Goal: Check status

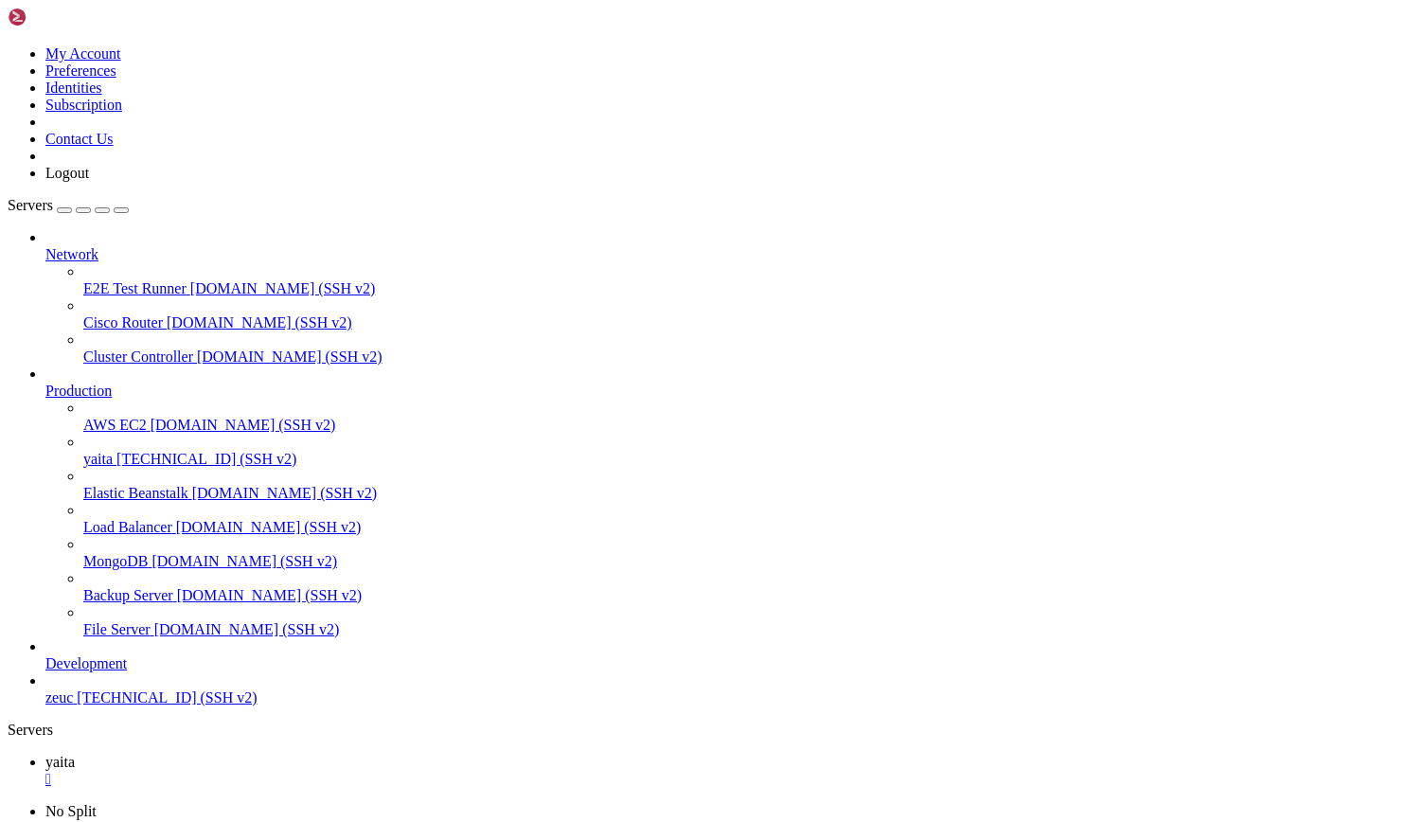
scroll to position [34349, 0]
drag, startPoint x: 502, startPoint y: 1784, endPoint x: 847, endPoint y: 1780, distance: 345.6
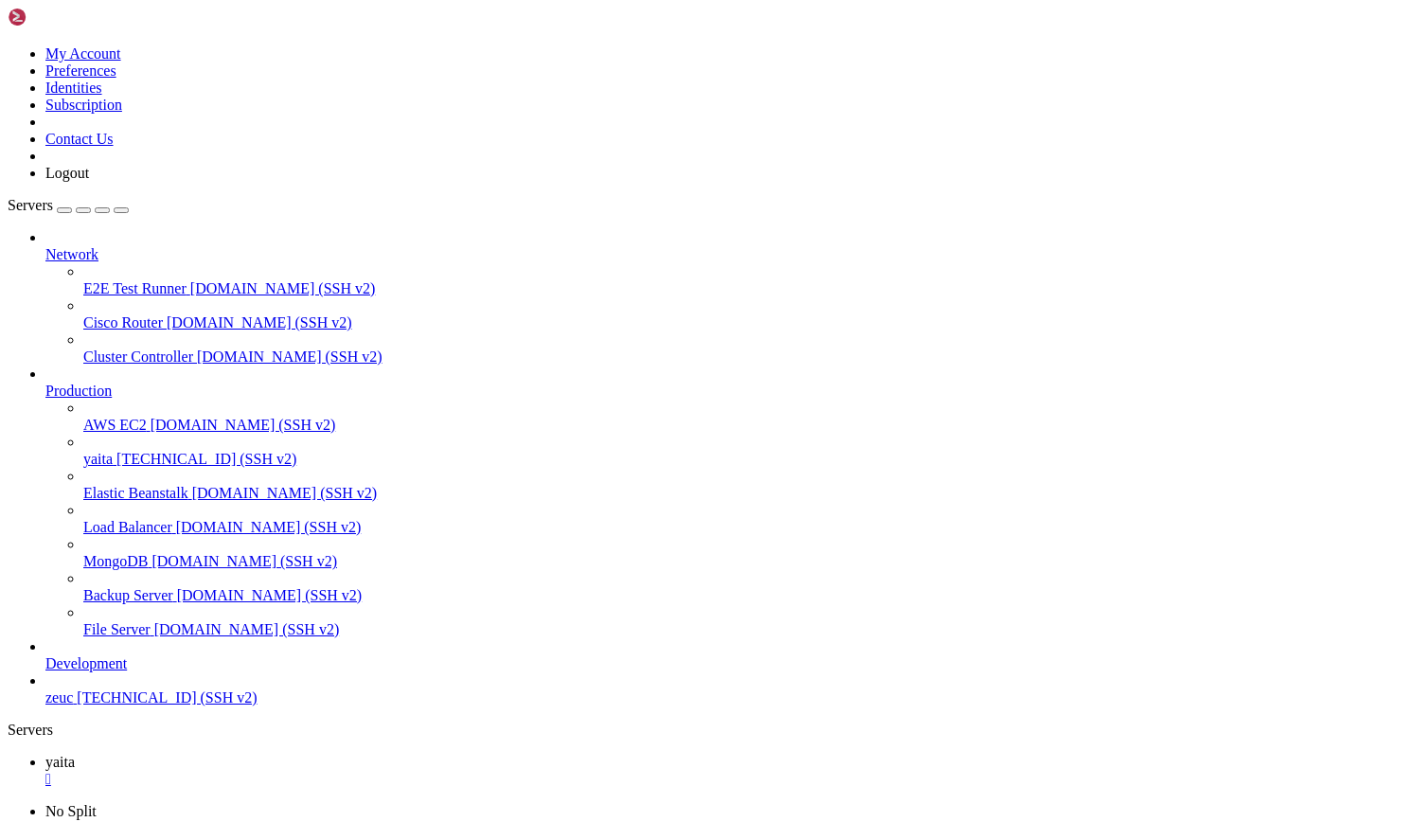
scroll to position [40176, 0]
drag, startPoint x: 14, startPoint y: 1399, endPoint x: 385, endPoint y: 1807, distance: 550.9
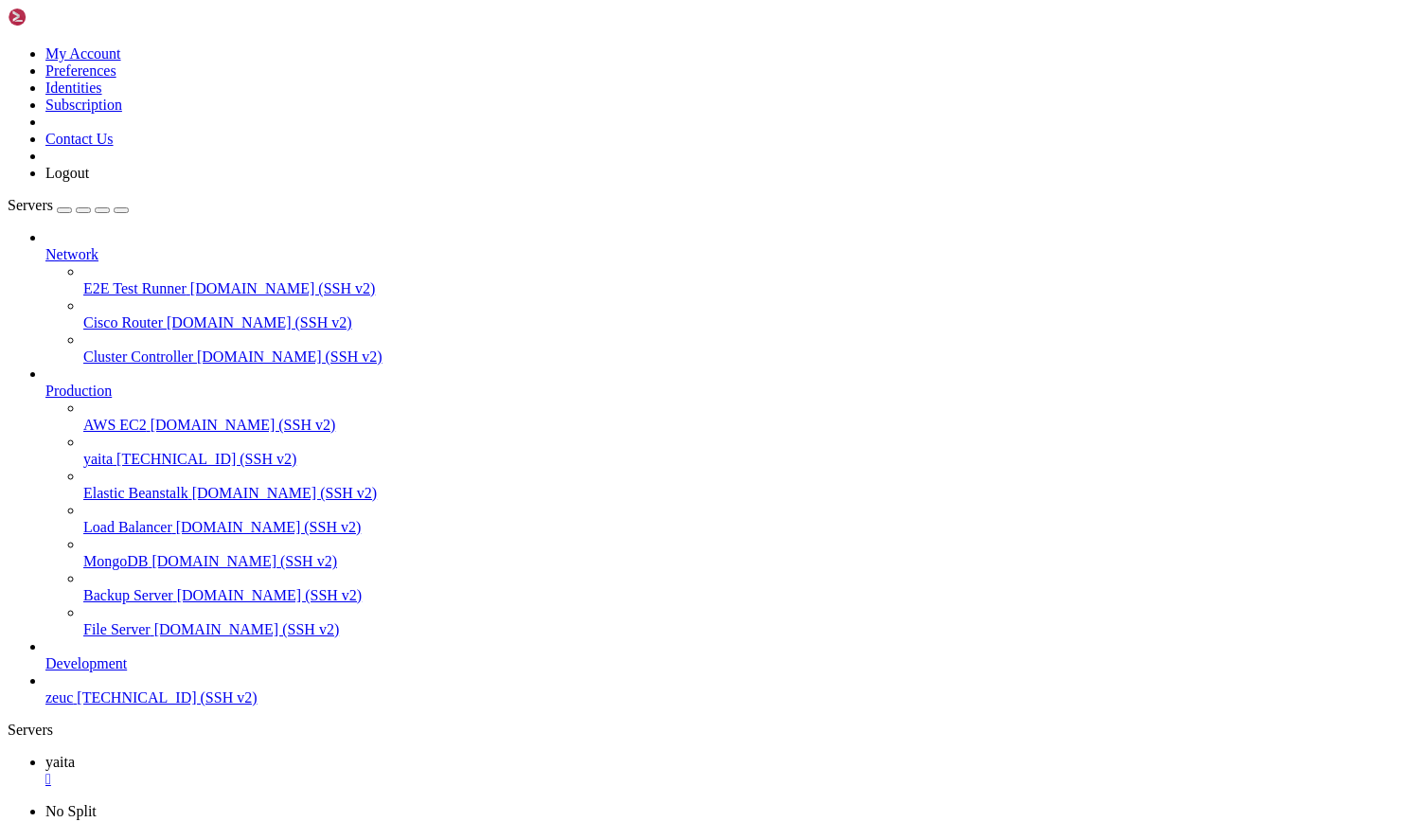
drag, startPoint x: 344, startPoint y: 1772, endPoint x: -1, endPoint y: 1501, distance: 438.9
drag, startPoint x: 9, startPoint y: 1394, endPoint x: 93, endPoint y: 1598, distance: 221.2
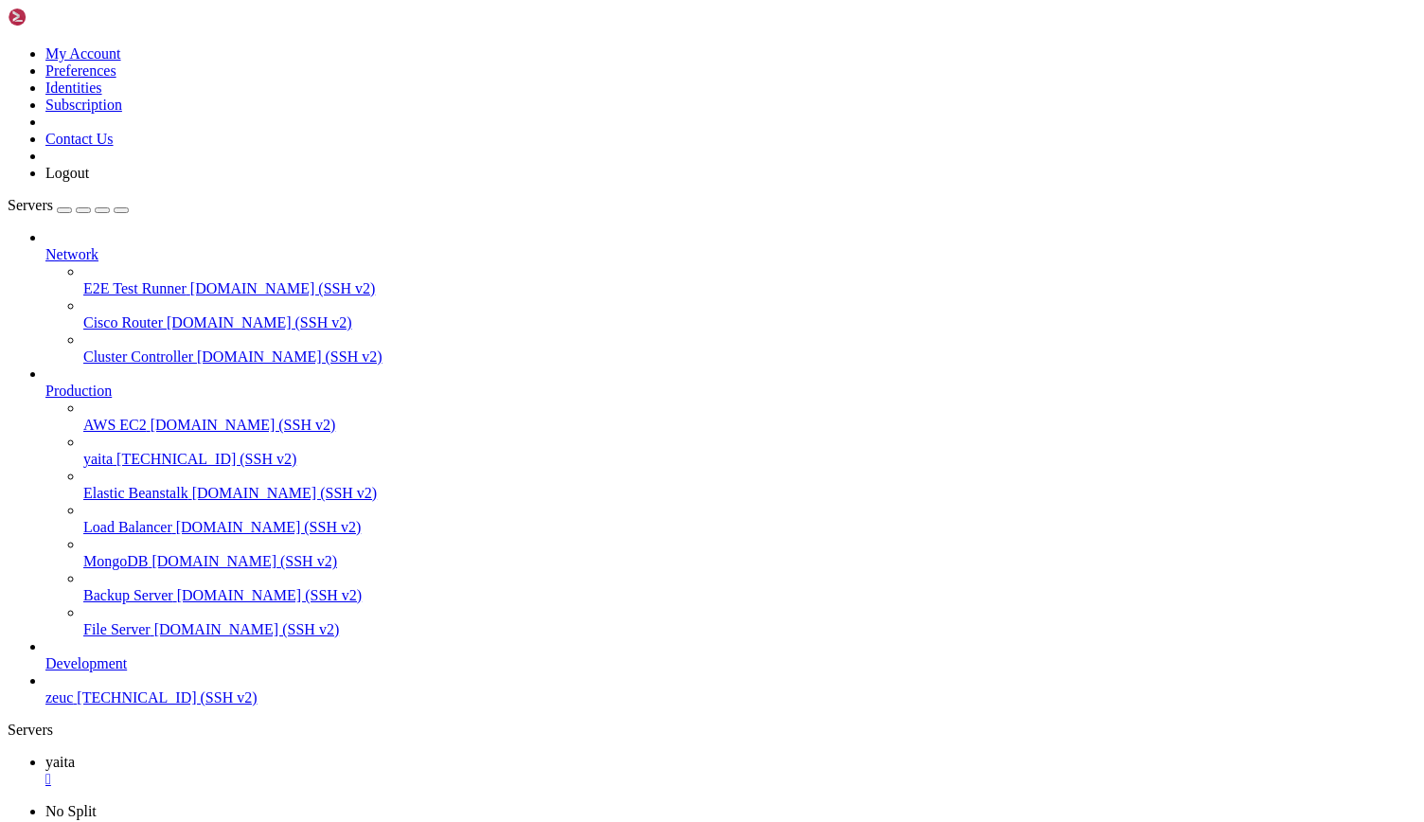
drag, startPoint x: 17, startPoint y: 1447, endPoint x: 284, endPoint y: 1647, distance: 334.0
drag, startPoint x: 14, startPoint y: 1119, endPoint x: 496, endPoint y: 1165, distance: 484.1
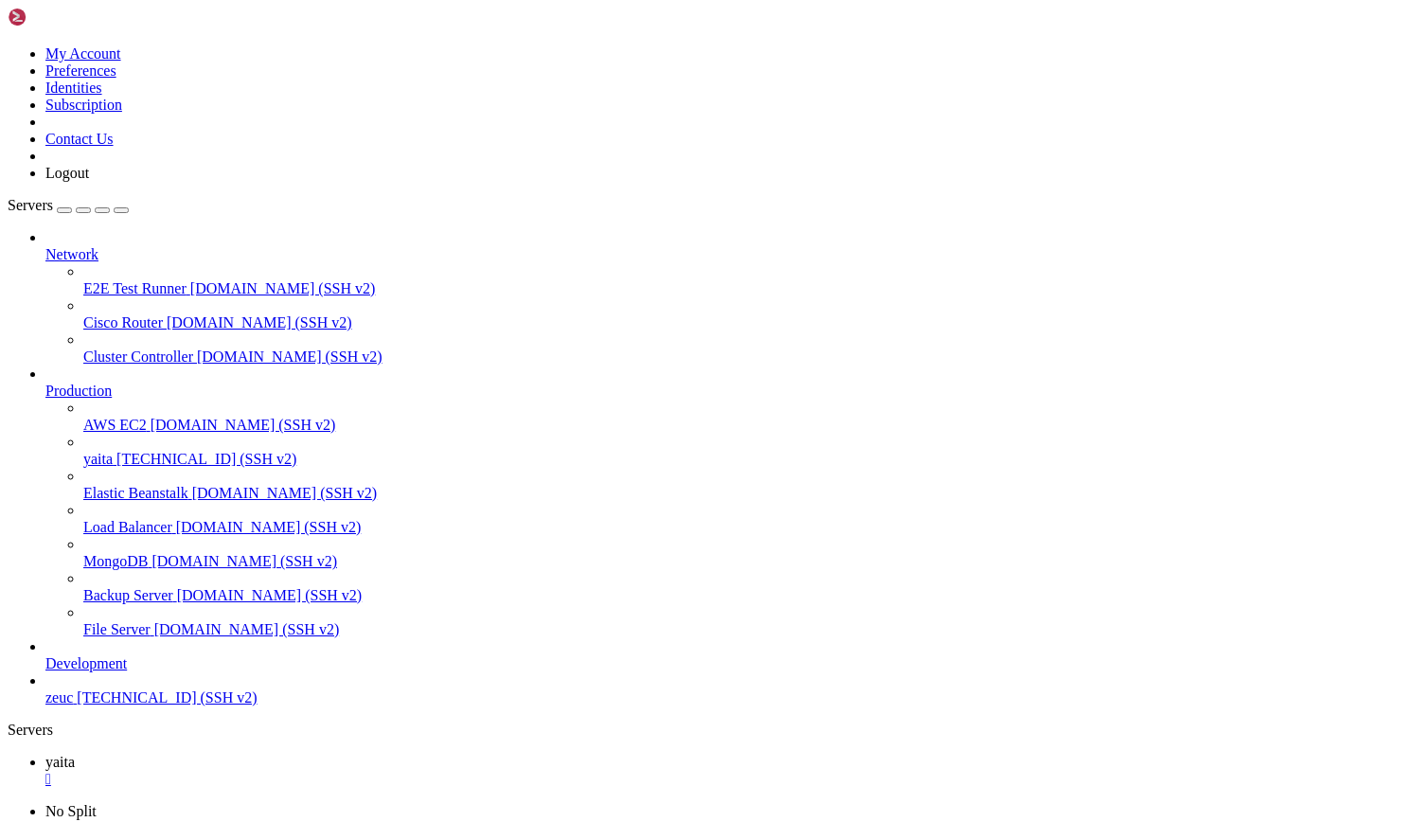
drag, startPoint x: 496, startPoint y: 1165, endPoint x: 15, endPoint y: 1125, distance: 482.6
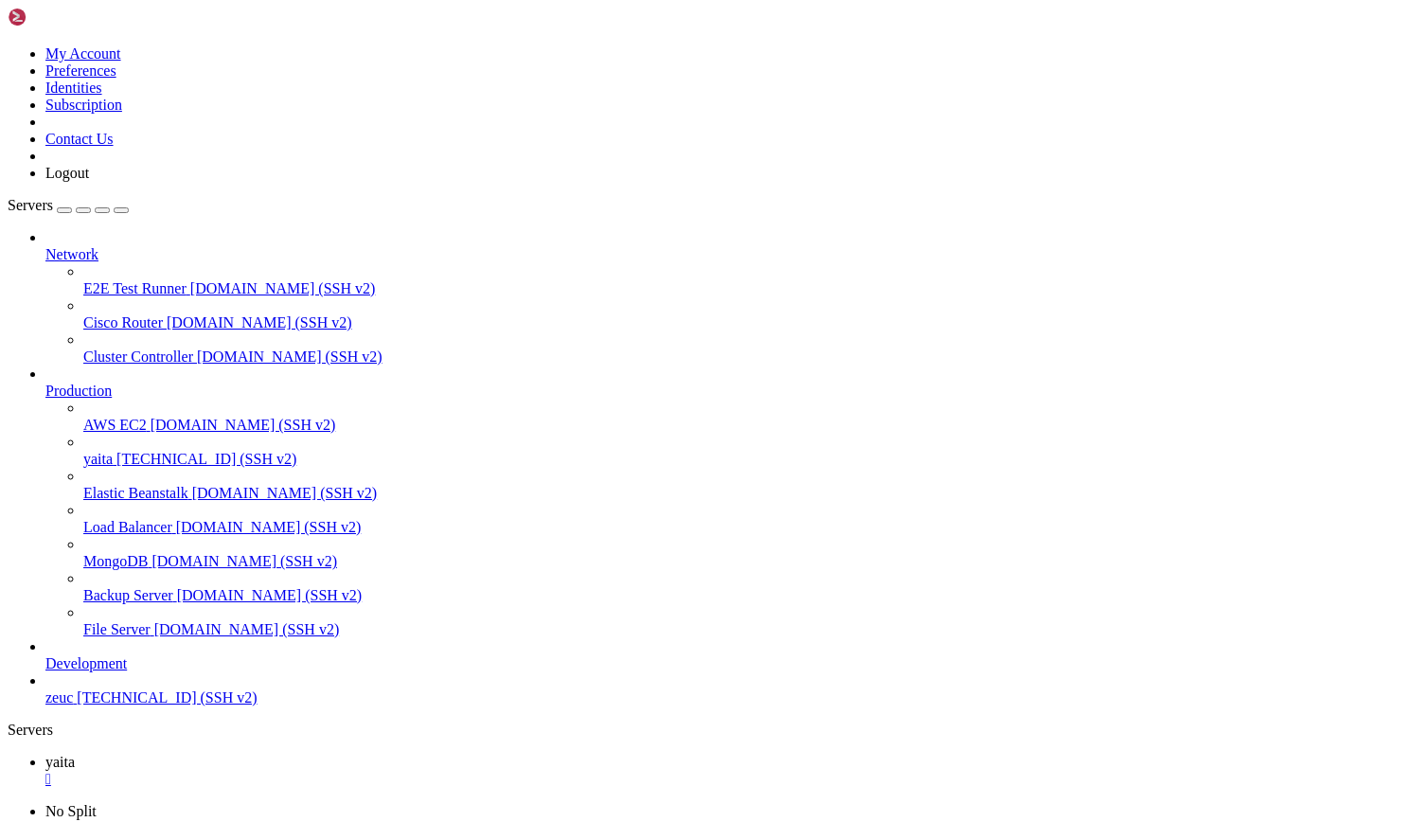
drag, startPoint x: 365, startPoint y: 1752, endPoint x: 15, endPoint y: 1655, distance: 362.5
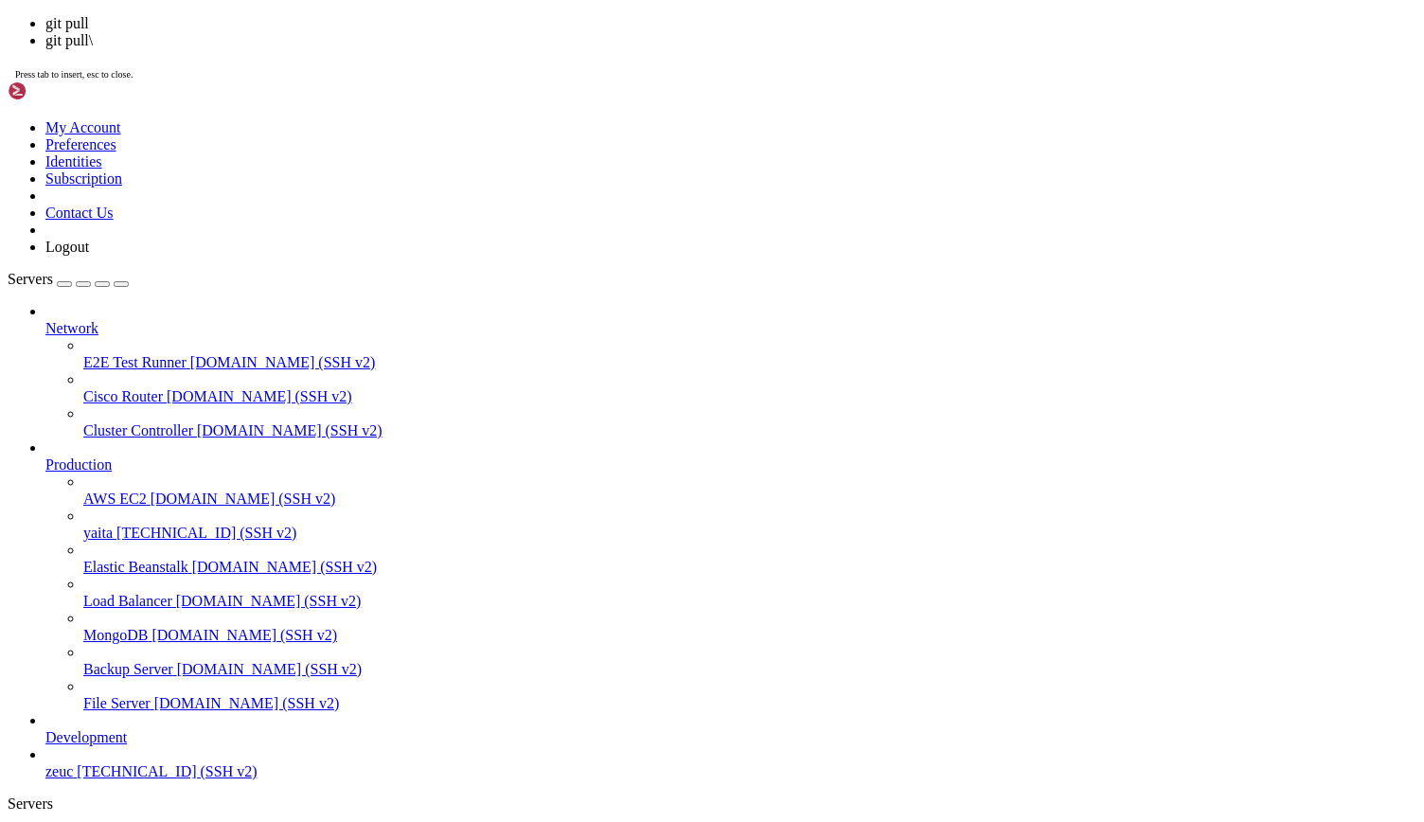
scroll to position [40240, 0]
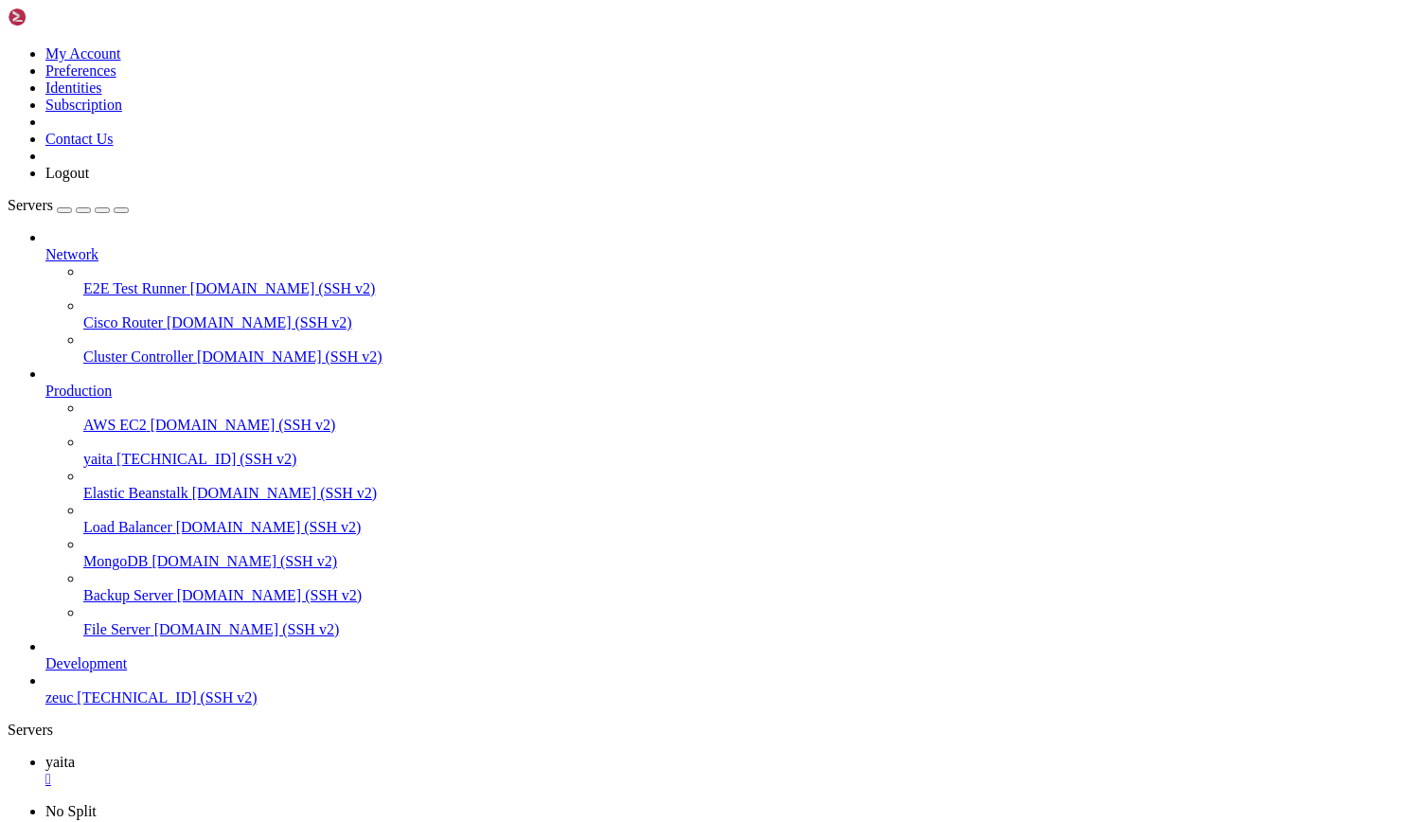
scroll to position [40256, 0]
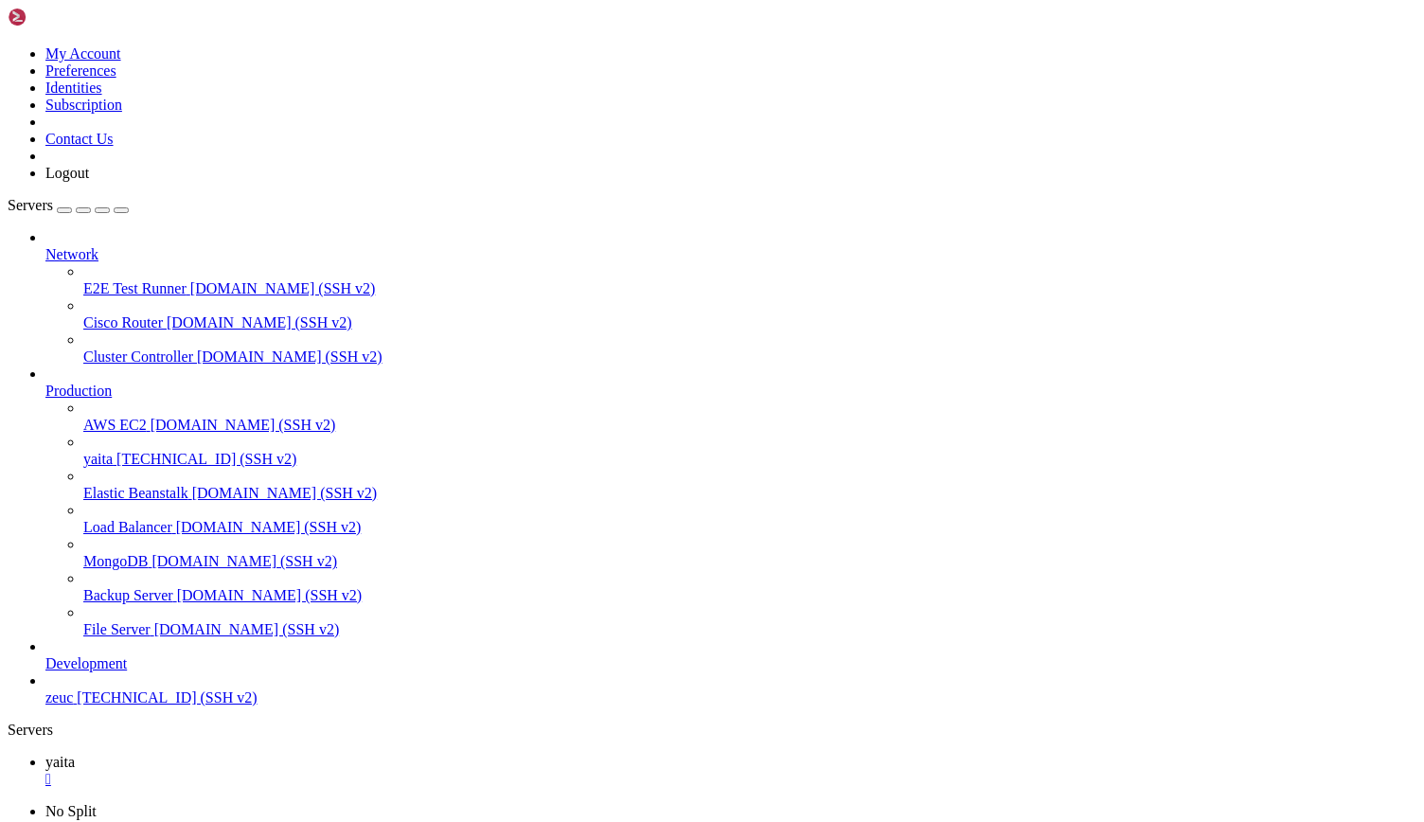
drag, startPoint x: 13, startPoint y: 1458, endPoint x: 514, endPoint y: 1782, distance: 596.4
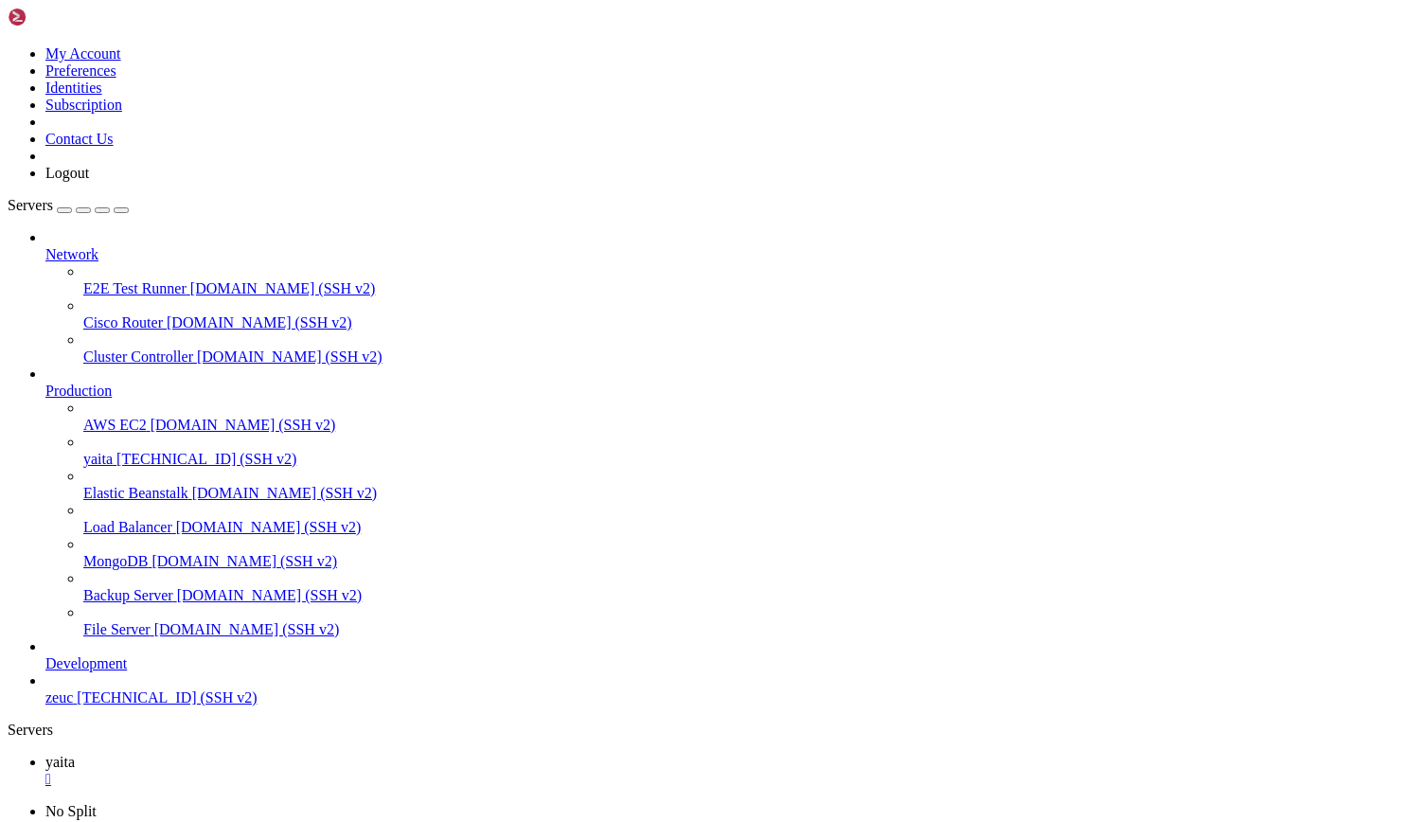
drag, startPoint x: 496, startPoint y: 1753, endPoint x: 19, endPoint y: 1447, distance: 566.8
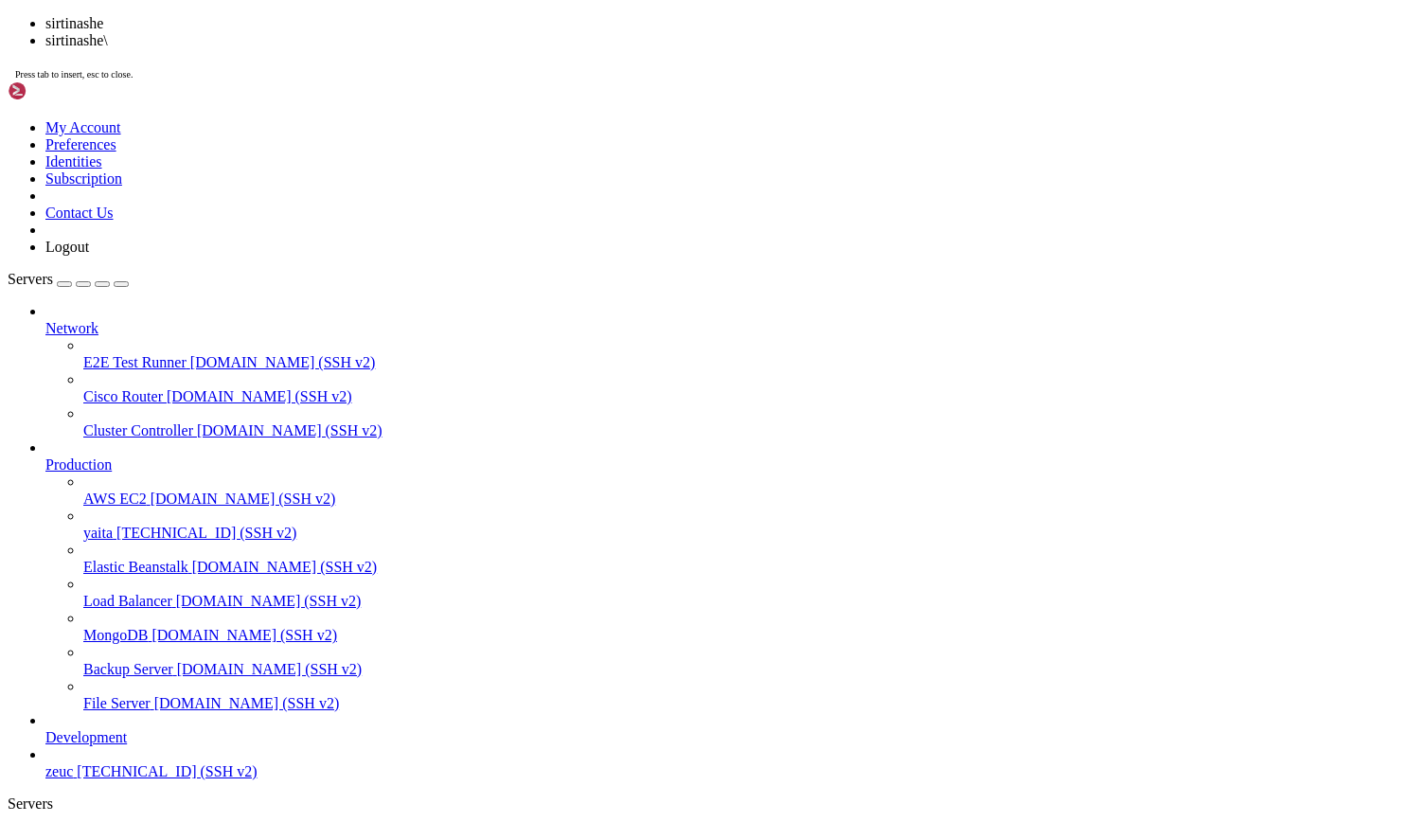
scroll to position [48079, 0]
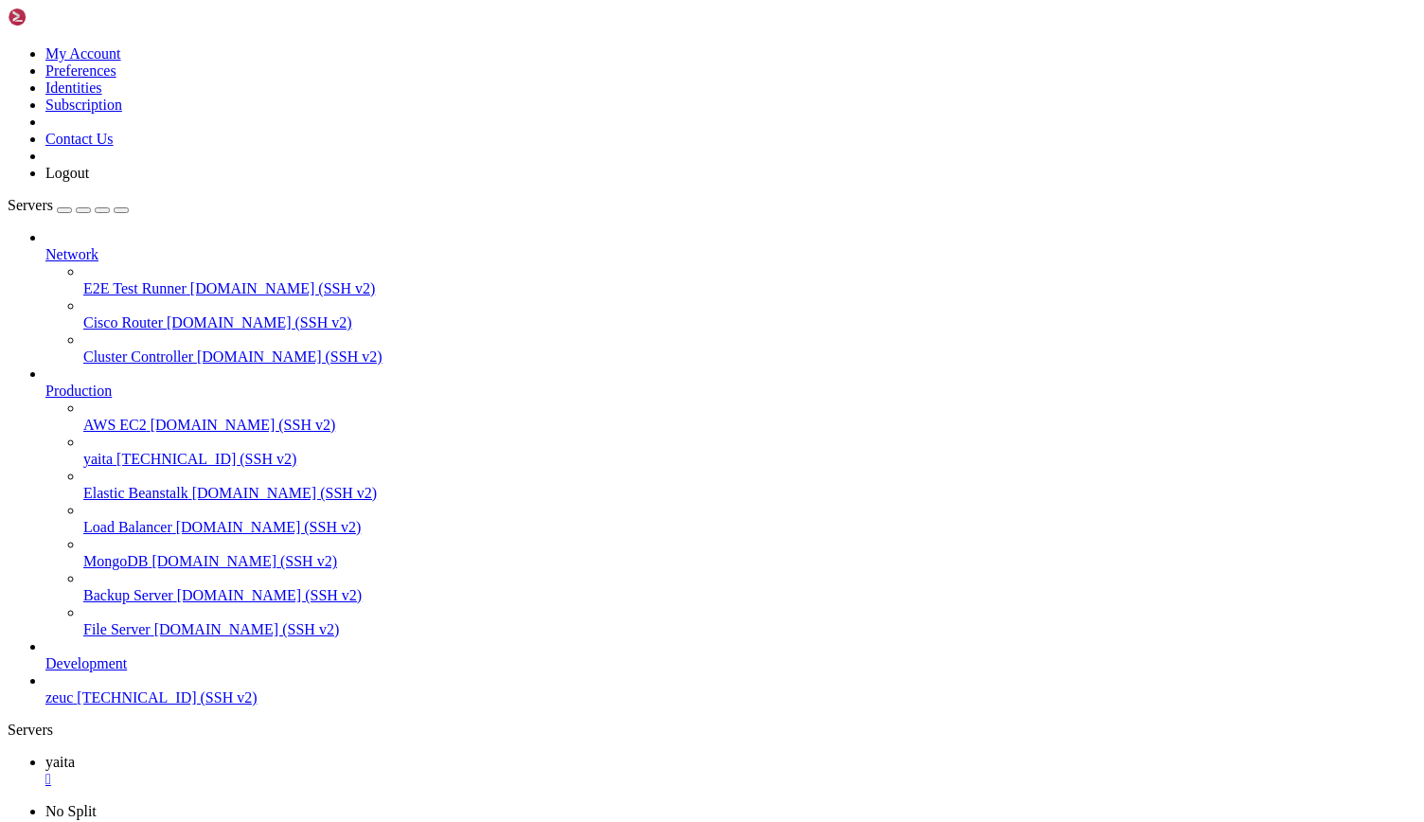
scroll to position [53921, 0]
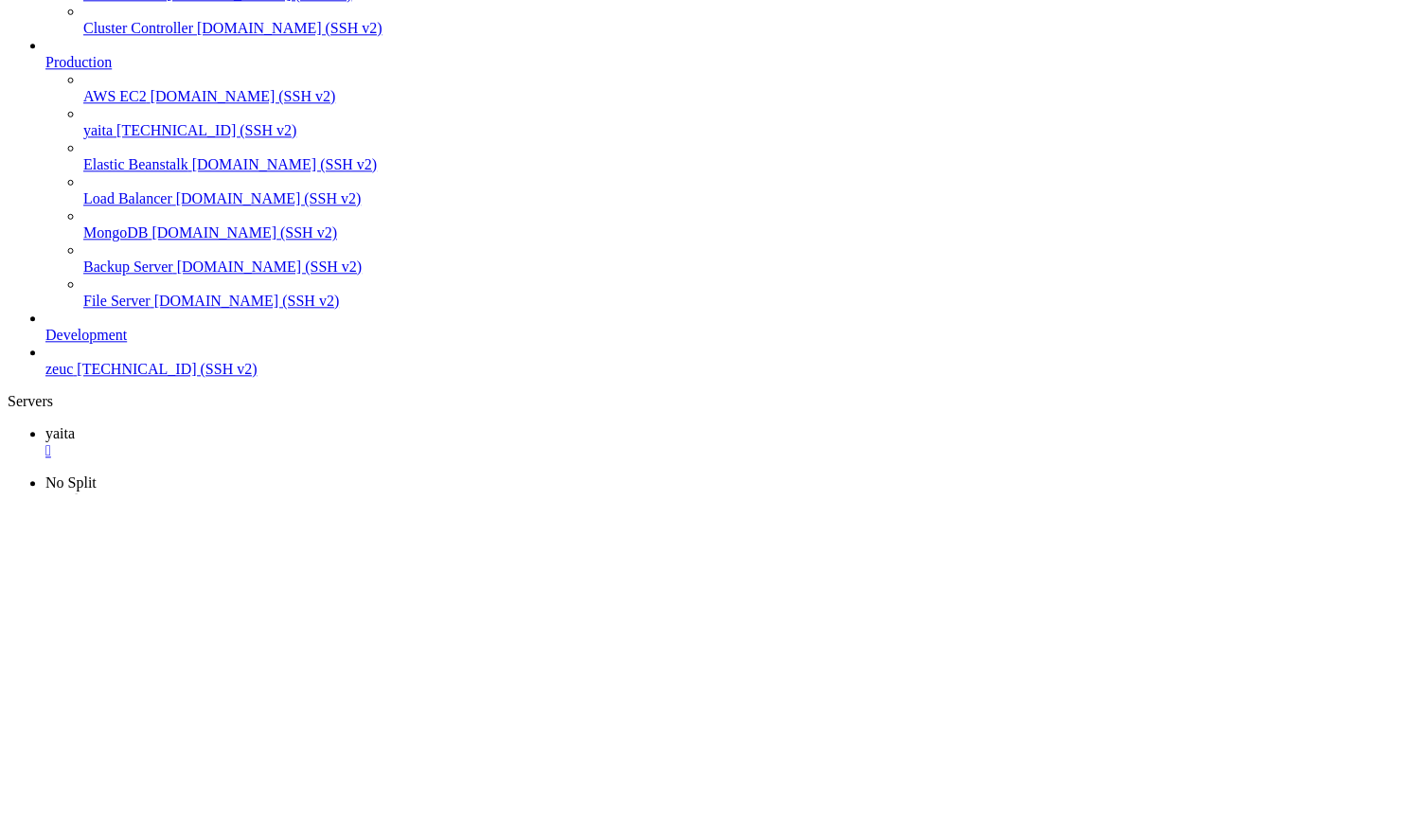
scroll to position [70884, 0]
drag, startPoint x: 74, startPoint y: 1101, endPoint x: 420, endPoint y: 1104, distance: 346.5
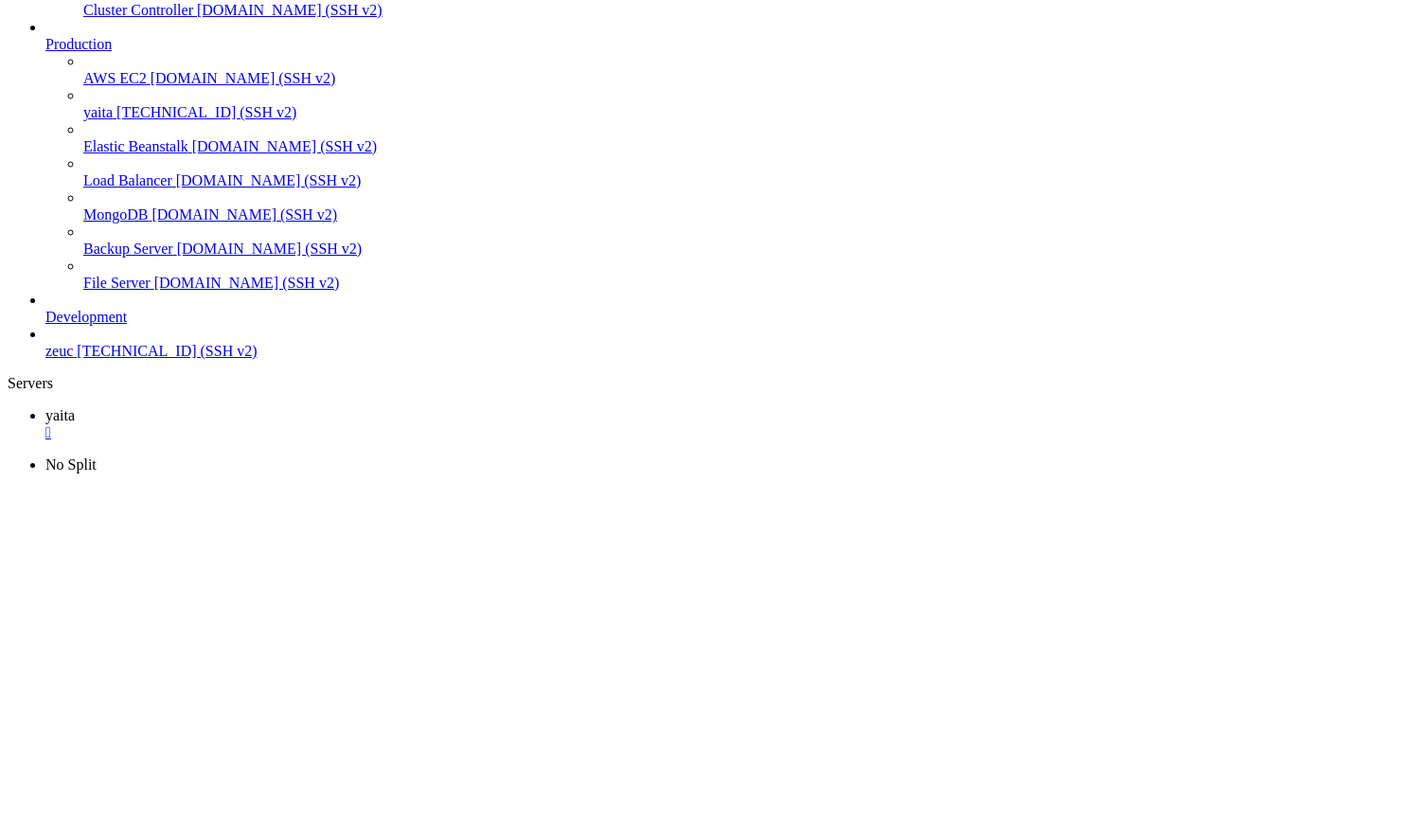
scroll to position [70893, 0]
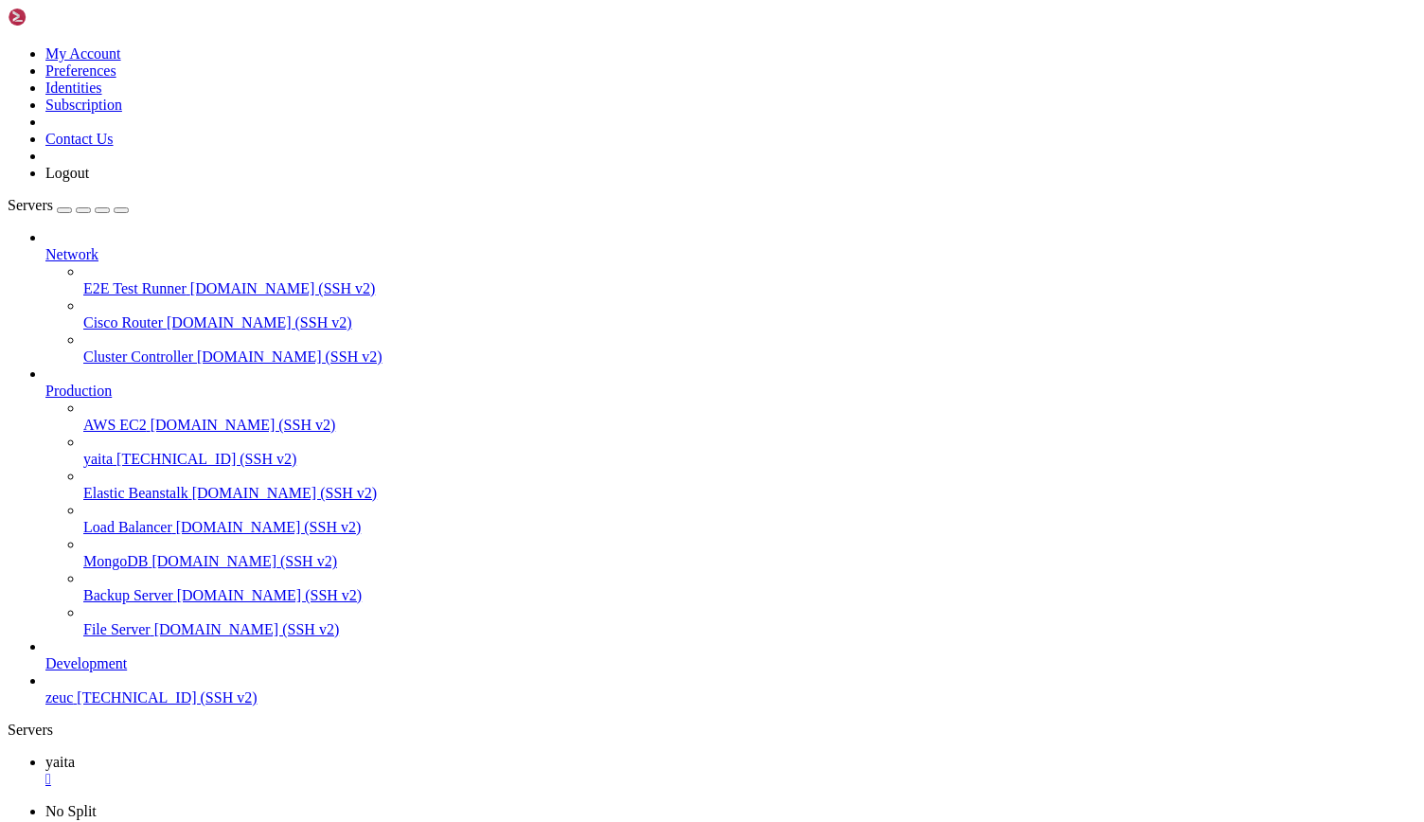
drag, startPoint x: 69, startPoint y: 1507, endPoint x: 384, endPoint y: 1244, distance: 410.7
drag, startPoint x: 400, startPoint y: 1245, endPoint x: 71, endPoint y: 1250, distance: 328.6
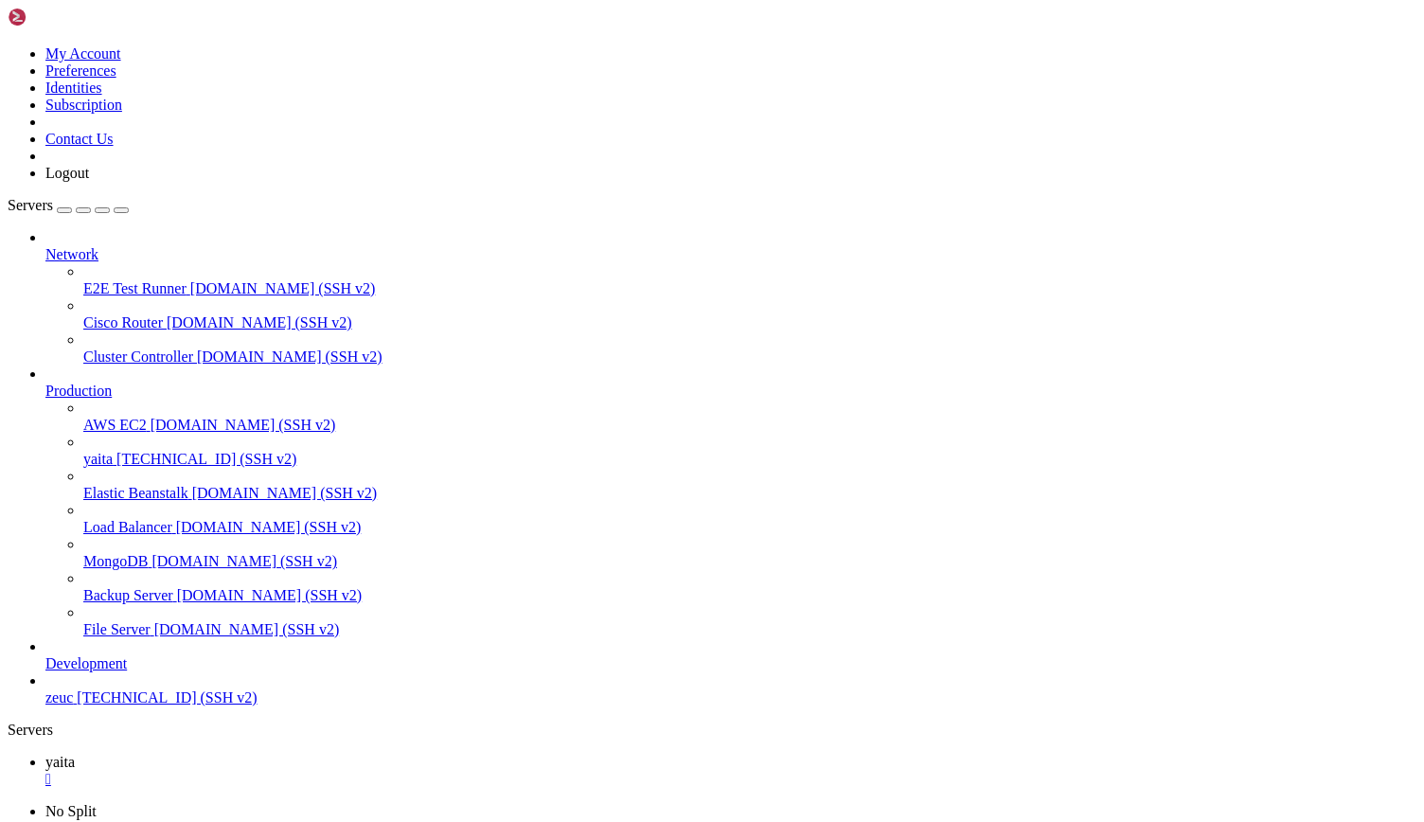
scroll to position [74589, 0]
